Goal: Task Accomplishment & Management: Manage account settings

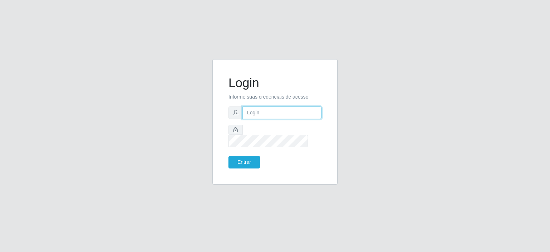
click at [263, 116] on input "text" at bounding box center [281, 112] width 79 height 13
drag, startPoint x: 263, startPoint y: 116, endPoint x: 269, endPoint y: 106, distance: 11.2
click at [263, 116] on input "text" at bounding box center [281, 112] width 79 height 13
type input "[EMAIL_ADDRESS][DOMAIN_NAME]"
click at [252, 156] on button "Entrar" at bounding box center [243, 162] width 31 height 13
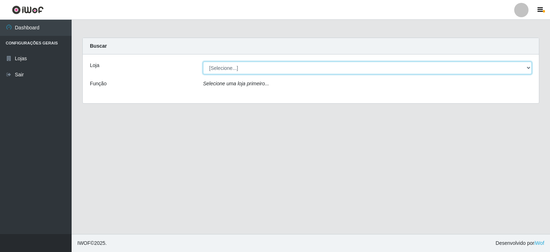
click at [265, 71] on select "[Selecione...] Corte Fácil - Unidade Planalto" at bounding box center [367, 68] width 329 height 13
select select "202"
click at [203, 62] on select "[Selecione...] Corte Fácil - Unidade Planalto" at bounding box center [367, 68] width 329 height 13
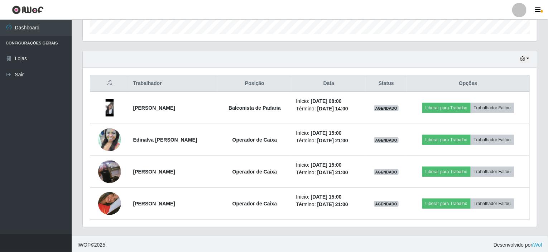
scroll to position [222, 0]
